Goal: Task Accomplishment & Management: Use online tool/utility

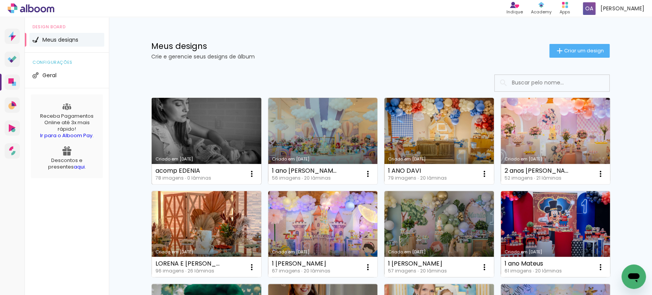
click at [216, 131] on link "Criado em [DATE]" at bounding box center [207, 141] width 110 height 86
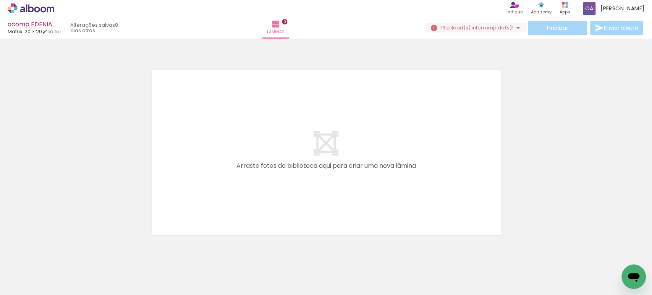
click at [514, 28] on iron-icon at bounding box center [518, 27] width 9 height 9
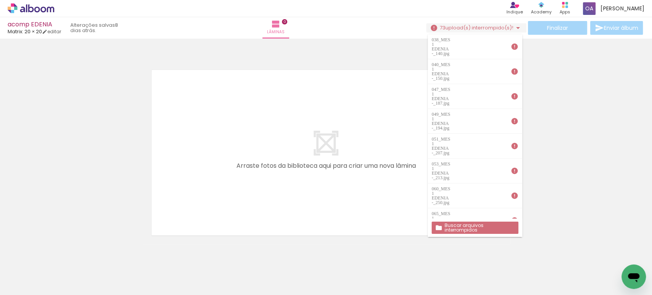
click at [0, 0] on slot "Buscar arquivos interrompidos" at bounding box center [0, 0] width 0 height 0
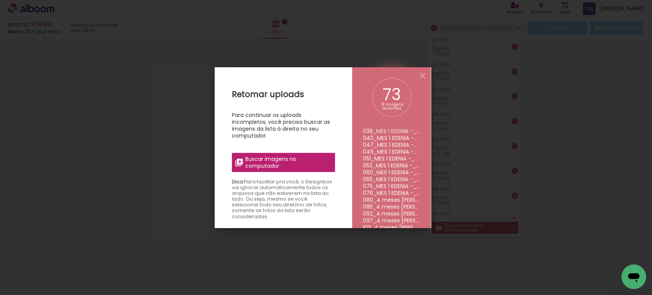
click at [263, 163] on span "Buscar imagens no computador" at bounding box center [287, 163] width 85 height 14
click at [0, 0] on input "file" at bounding box center [0, 0] width 0 height 0
click at [422, 74] on iron-icon at bounding box center [422, 75] width 9 height 9
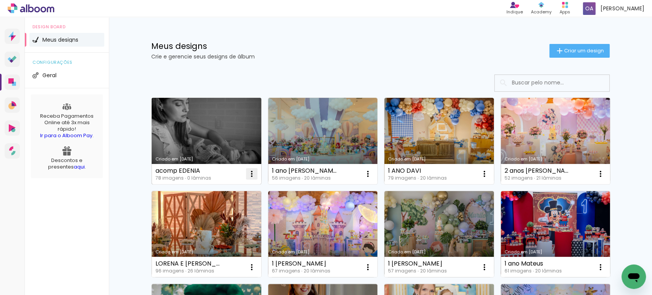
click at [247, 175] on iron-icon at bounding box center [251, 173] width 9 height 9
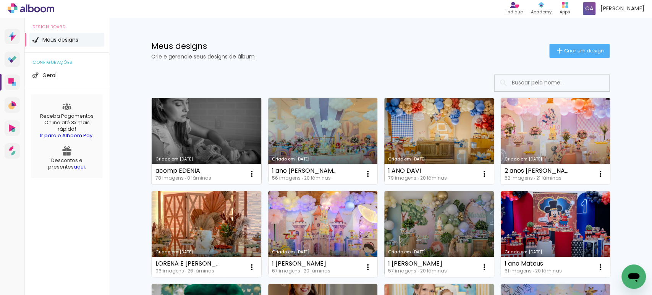
click at [213, 141] on link "Criado em [DATE]" at bounding box center [207, 141] width 110 height 86
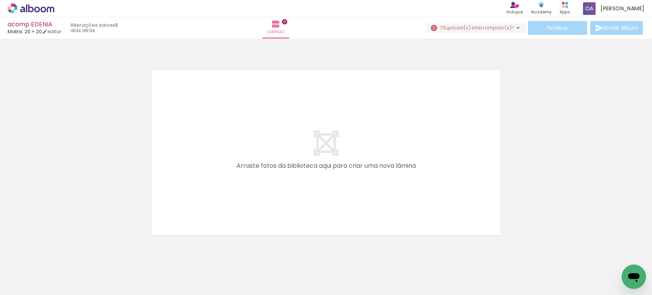
click at [517, 27] on iron-icon at bounding box center [518, 27] width 9 height 9
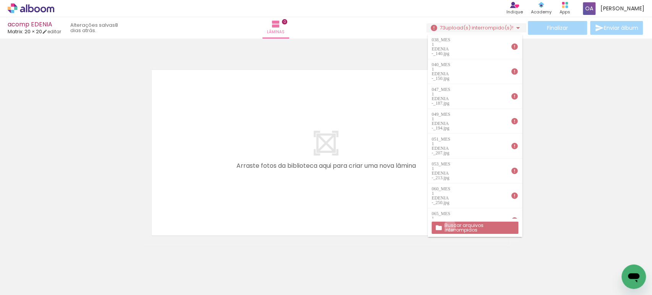
click at [0, 0] on slot "Buscar arquivos interrompidos" at bounding box center [0, 0] width 0 height 0
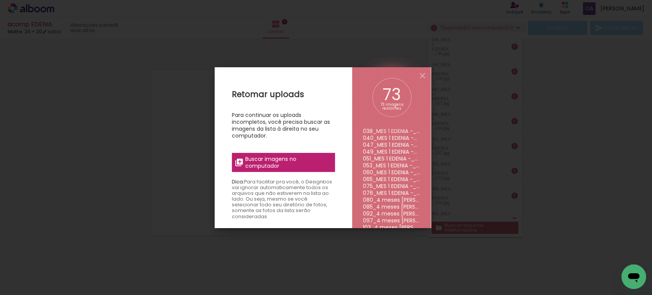
click at [279, 157] on span "Buscar imagens no computador" at bounding box center [287, 163] width 85 height 14
click at [0, 0] on input "file" at bounding box center [0, 0] width 0 height 0
click at [422, 76] on iron-icon at bounding box center [422, 75] width 9 height 9
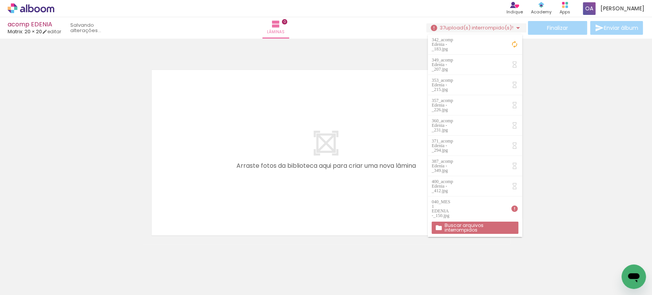
scroll to position [0, 29]
click at [511, 43] on iron-icon at bounding box center [515, 47] width 8 height 8
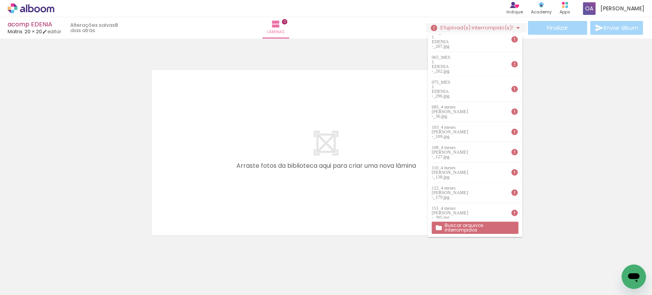
scroll to position [0, 0]
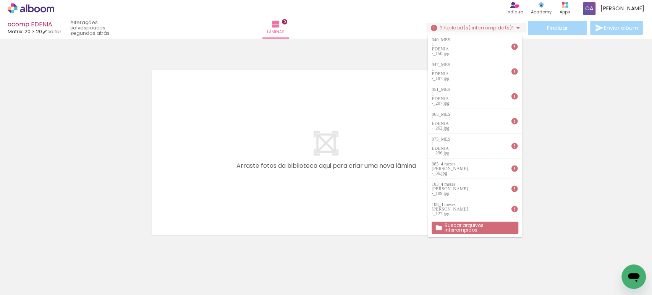
click at [289, 253] on iron-icon at bounding box center [288, 254] width 8 height 8
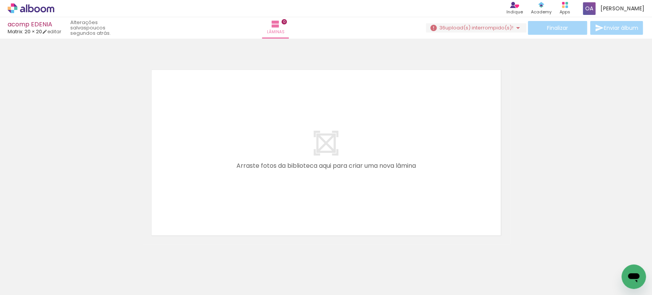
click at [288, 255] on iron-icon at bounding box center [288, 254] width 8 height 8
click at [333, 255] on iron-icon at bounding box center [330, 254] width 8 height 8
click at [419, 253] on iron-icon at bounding box center [416, 254] width 8 height 8
click at [503, 250] on iron-icon at bounding box center [502, 254] width 8 height 8
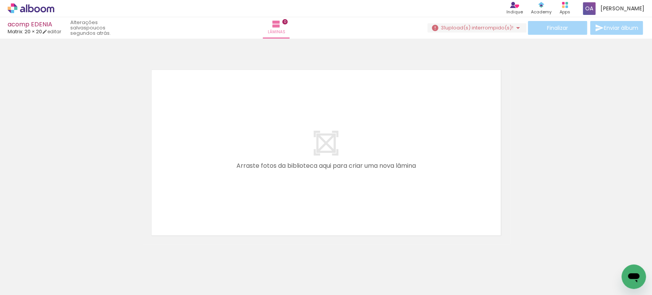
scroll to position [0, 485]
click at [133, 251] on iron-icon at bounding box center [131, 254] width 8 height 8
click at [217, 253] on iron-icon at bounding box center [217, 254] width 8 height 8
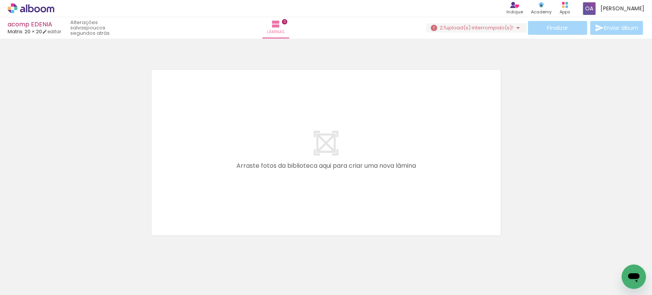
click at [391, 251] on iron-icon at bounding box center [388, 254] width 8 height 8
click at [150, 253] on iron-icon at bounding box center [147, 254] width 8 height 8
click at [190, 255] on iron-icon at bounding box center [189, 254] width 8 height 8
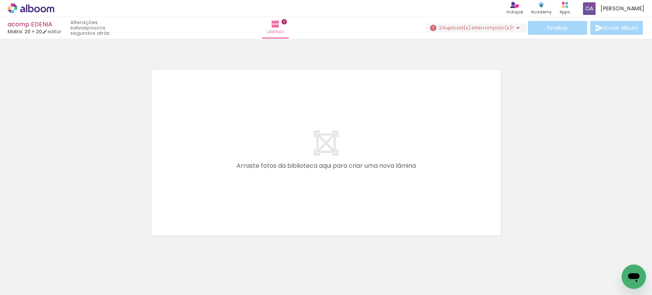
click at [190, 255] on iron-icon at bounding box center [189, 254] width 8 height 8
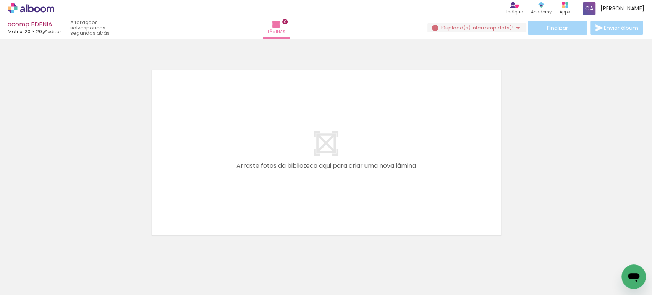
click at [190, 255] on iron-icon at bounding box center [189, 254] width 8 height 8
click at [234, 251] on iron-icon at bounding box center [232, 254] width 8 height 8
click at [276, 256] on iron-icon at bounding box center [275, 254] width 8 height 8
click at [319, 251] on iron-icon at bounding box center [318, 254] width 8 height 8
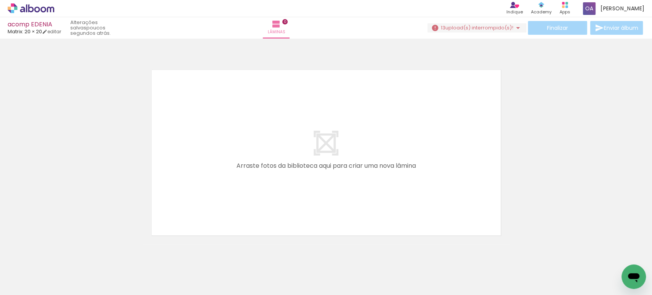
click at [364, 255] on iron-icon at bounding box center [361, 254] width 8 height 8
click at [492, 253] on iron-icon at bounding box center [489, 254] width 8 height 8
click at [533, 253] on iron-icon at bounding box center [532, 254] width 8 height 8
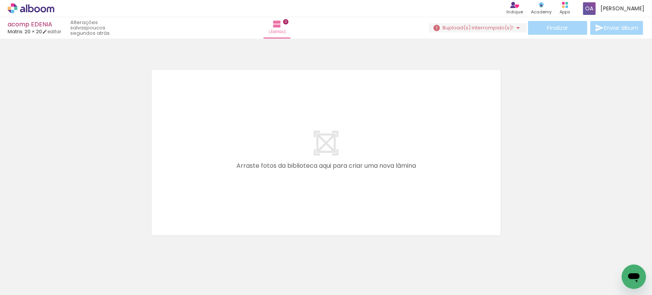
scroll to position [0, 1222]
click at [208, 253] on iron-icon at bounding box center [208, 254] width 8 height 8
click at [253, 252] on iron-icon at bounding box center [251, 254] width 8 height 8
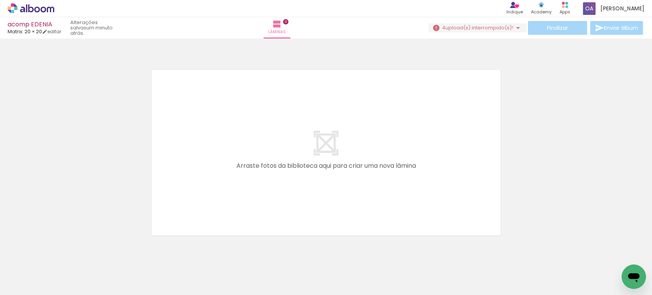
click at [297, 252] on iron-icon at bounding box center [293, 254] width 8 height 8
click at [337, 256] on iron-icon at bounding box center [336, 254] width 8 height 8
click at [510, 255] on iron-icon at bounding box center [507, 254] width 8 height 8
click at [521, 252] on iron-icon at bounding box center [519, 254] width 8 height 8
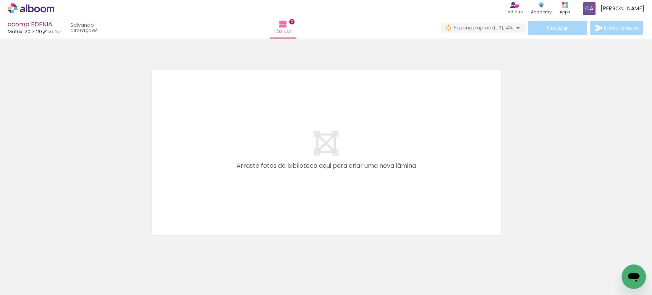
scroll to position [0, 0]
